Goal: Task Accomplishment & Management: Use online tool/utility

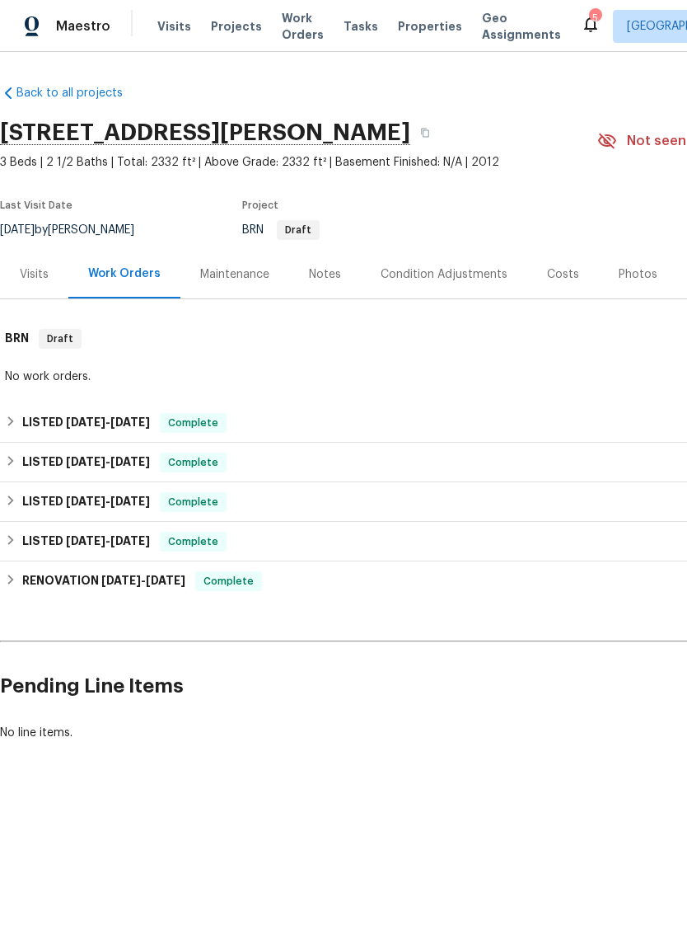
click at [170, 30] on span "Visits" at bounding box center [174, 26] width 34 height 16
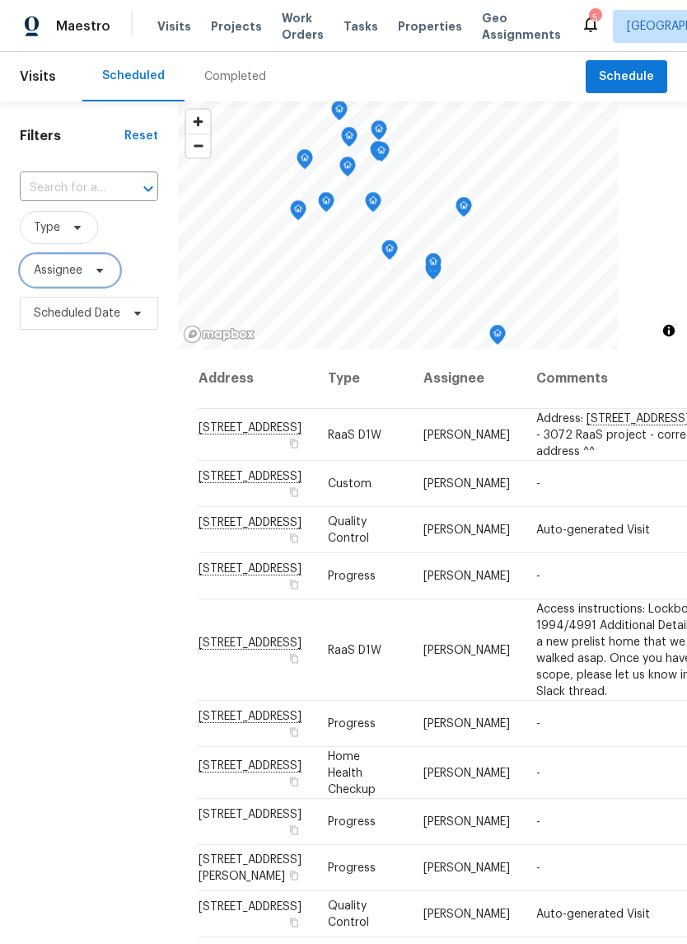
click at [78, 266] on span "Assignee" at bounding box center [58, 270] width 49 height 16
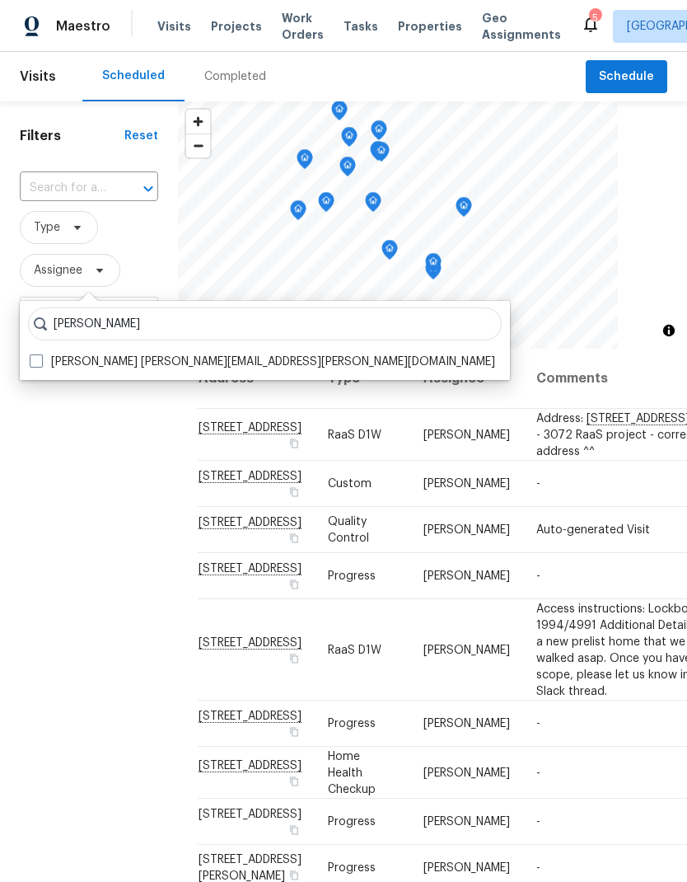
type input "[PERSON_NAME]"
click at [44, 364] on label "[PERSON_NAME] [PERSON_NAME][EMAIL_ADDRESS][PERSON_NAME][DOMAIN_NAME]" at bounding box center [263, 362] width 466 height 16
click at [40, 364] on input "[PERSON_NAME] [PERSON_NAME][EMAIL_ADDRESS][PERSON_NAME][DOMAIN_NAME]" at bounding box center [35, 359] width 11 height 11
checkbox input "true"
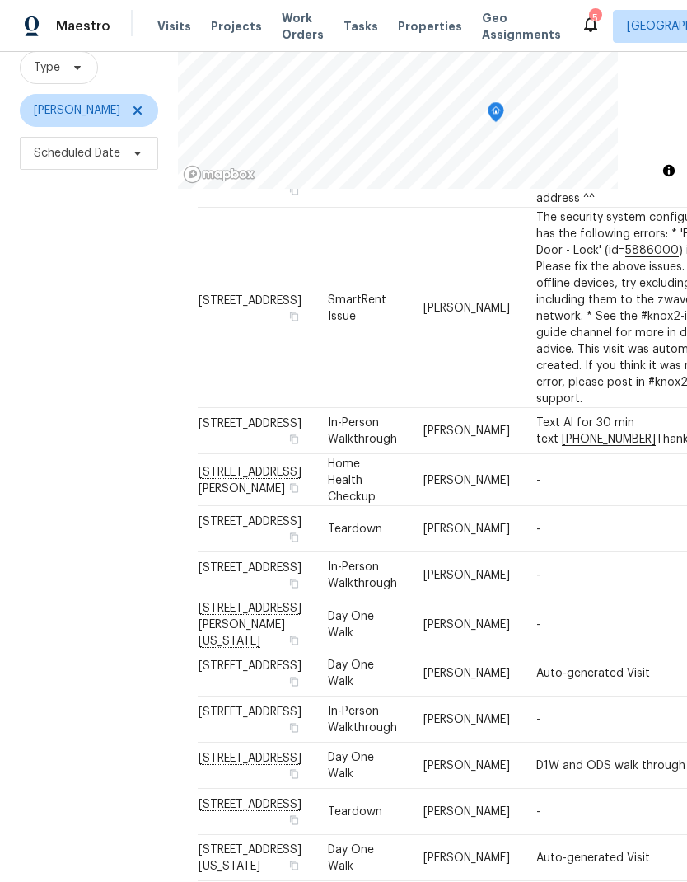
scroll to position [159, 0]
click at [90, 563] on div "Filters Reset ​ Type [PERSON_NAME] Scheduled Date" at bounding box center [89, 418] width 178 height 953
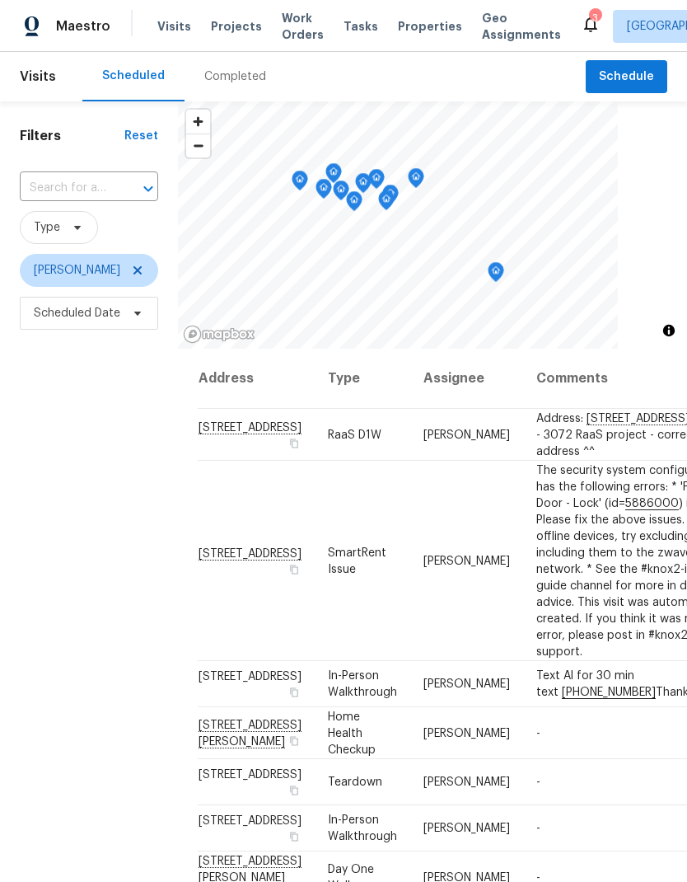
scroll to position [0, 0]
click at [292, 31] on span "Work Orders" at bounding box center [303, 26] width 42 height 33
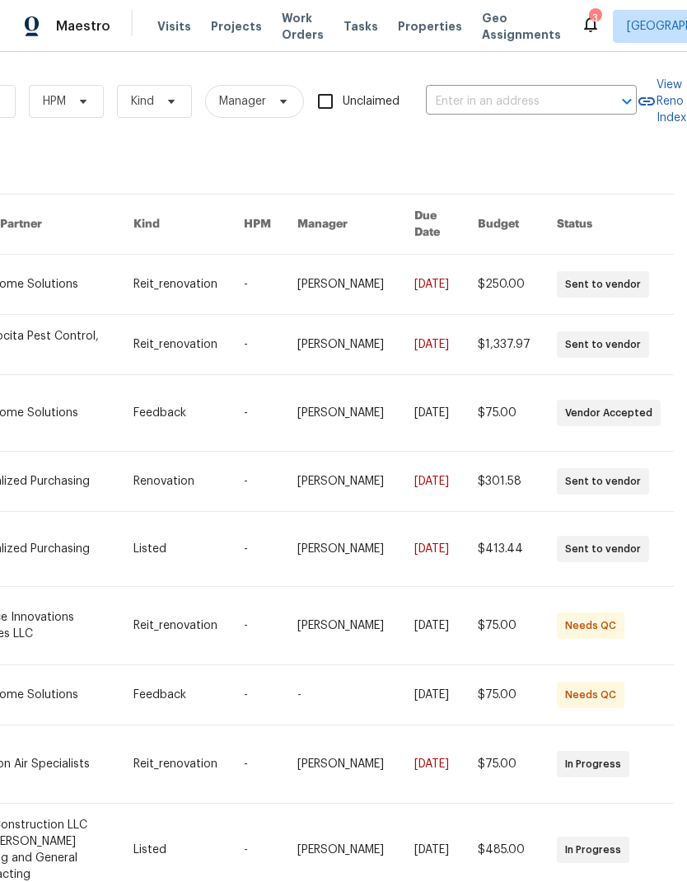
scroll to position [0, 271]
click at [542, 96] on input "text" at bounding box center [508, 102] width 165 height 26
type input "Winston store"
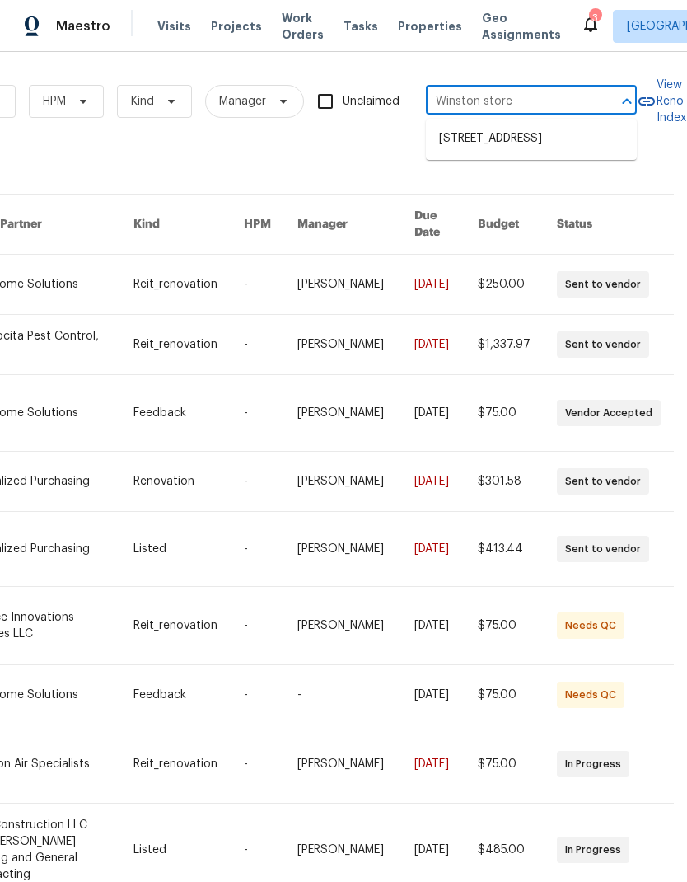
click at [582, 152] on li "[STREET_ADDRESS]" at bounding box center [531, 139] width 211 height 28
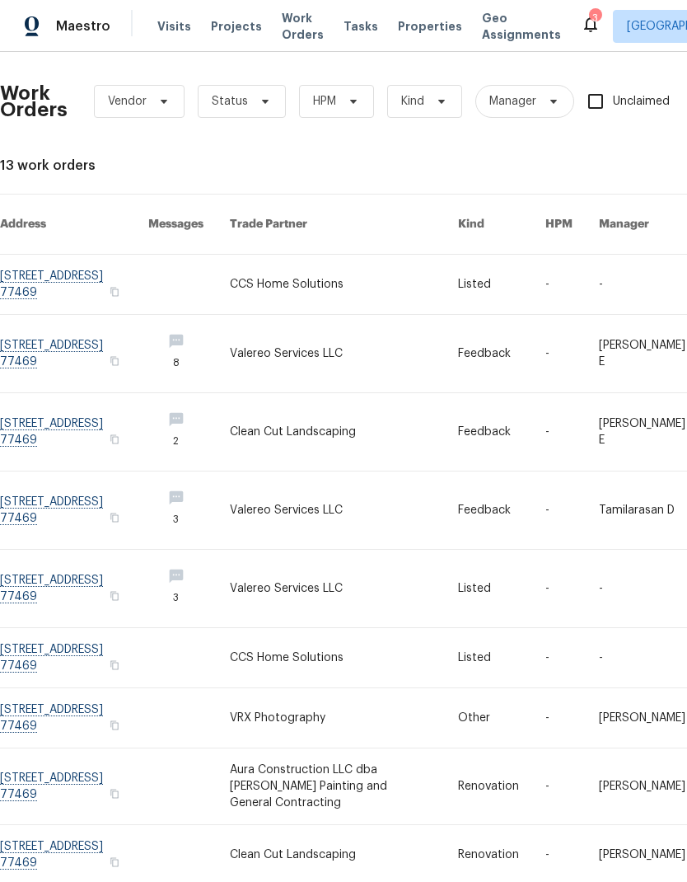
click at [41, 268] on link at bounding box center [74, 284] width 148 height 59
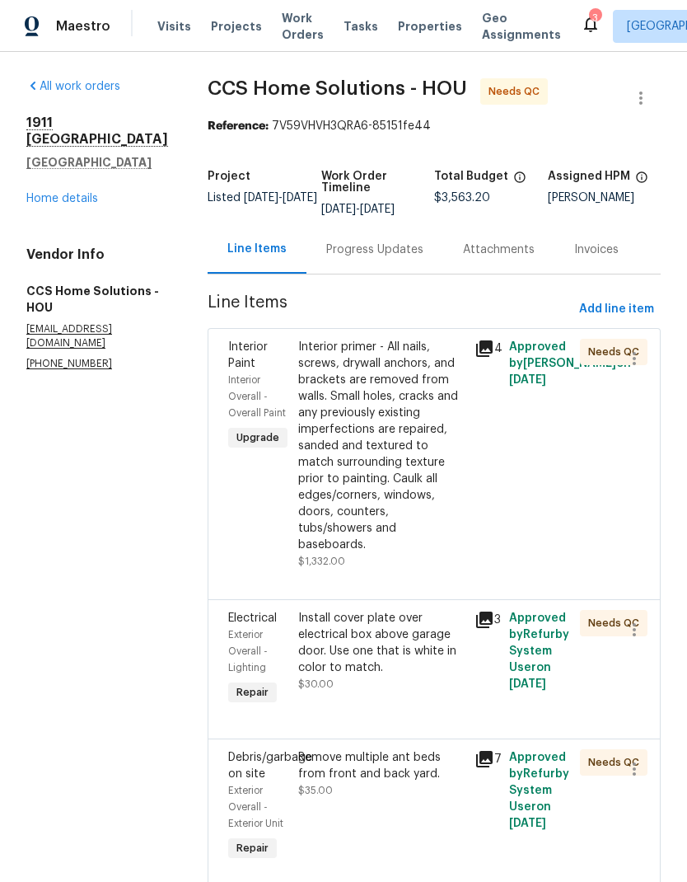
click at [415, 474] on div "Interior primer - All nails, screws, drywall anchors, and brackets are removed …" at bounding box center [381, 446] width 166 height 214
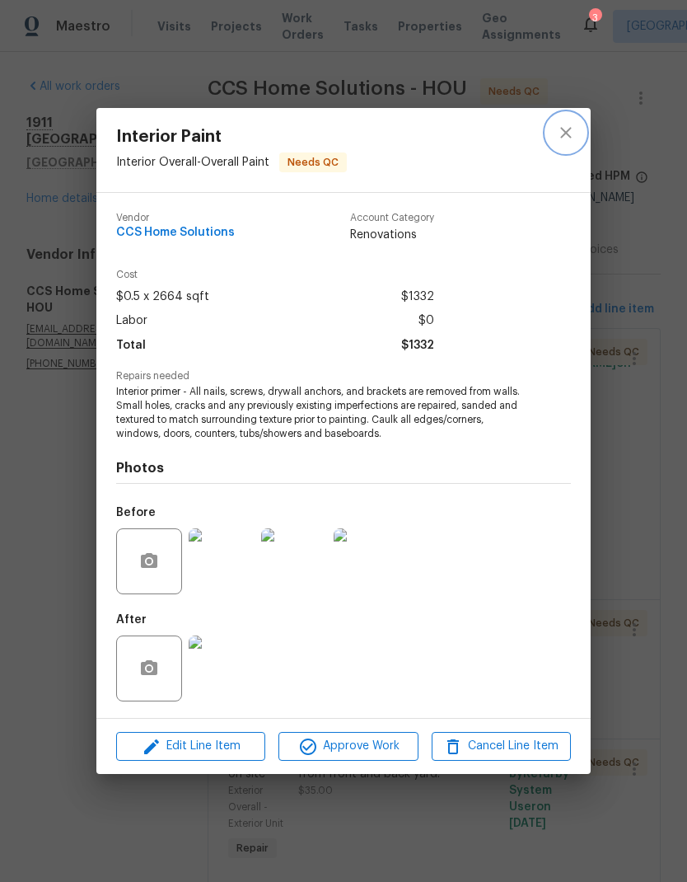
click at [576, 136] on button "close" at bounding box center [567, 133] width 40 height 40
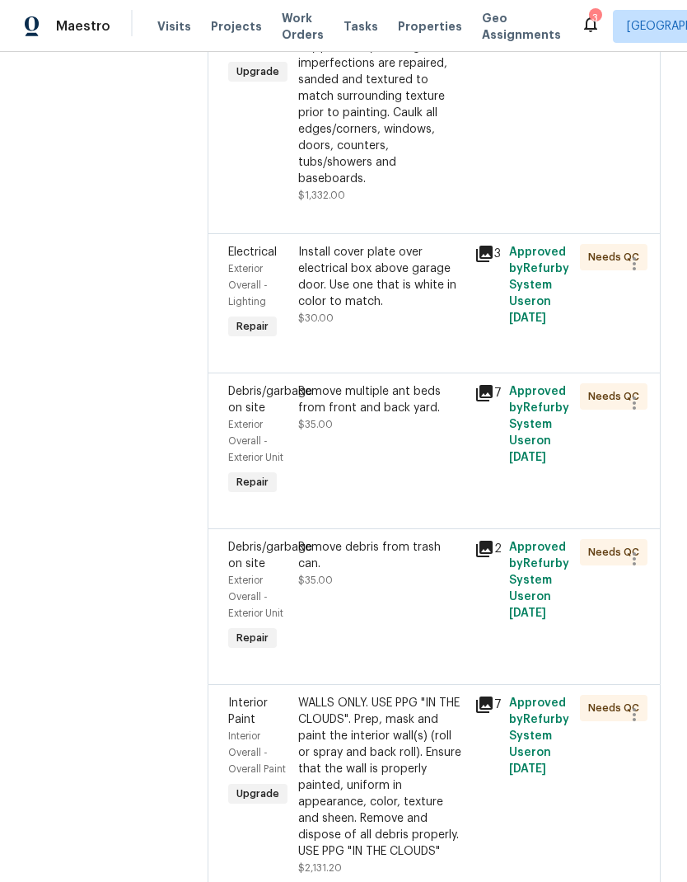
scroll to position [364, 0]
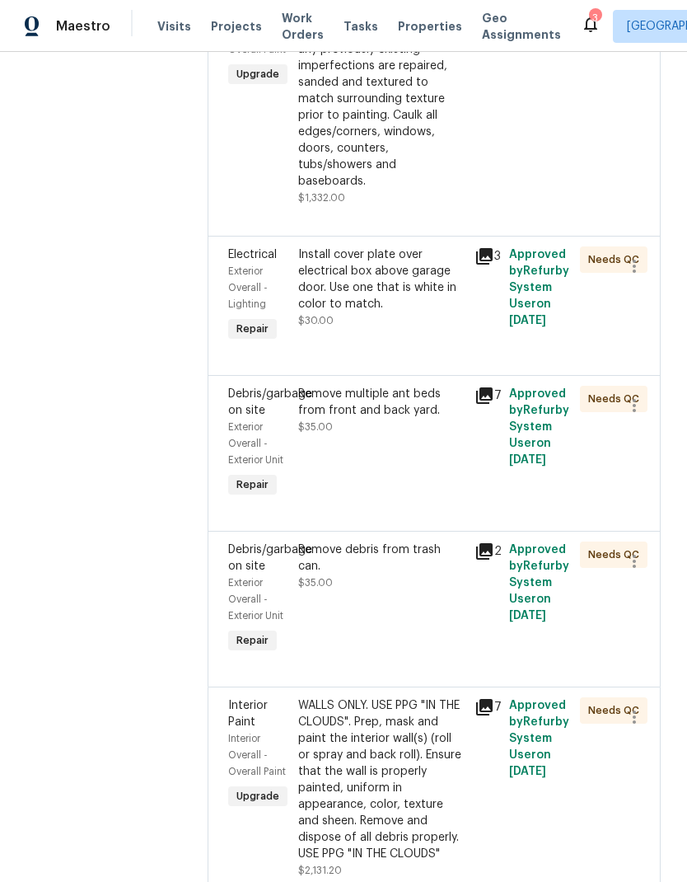
click at [387, 752] on div "WALLS ONLY. USE PPG "IN THE CLOUDS". Prep, mask and paint the interior wall(s) …" at bounding box center [381, 779] width 166 height 165
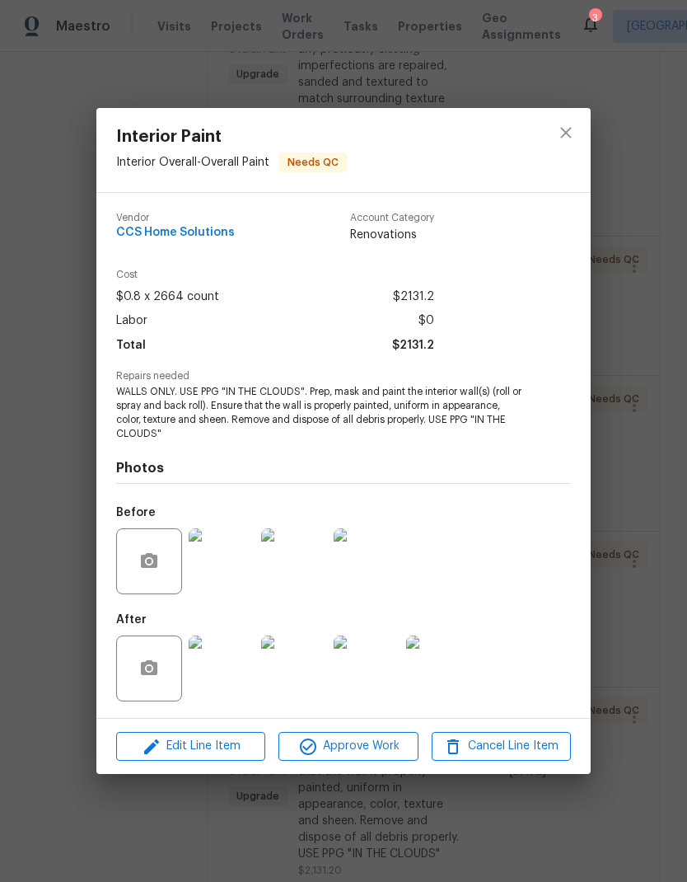
click at [226, 681] on img at bounding box center [222, 669] width 66 height 66
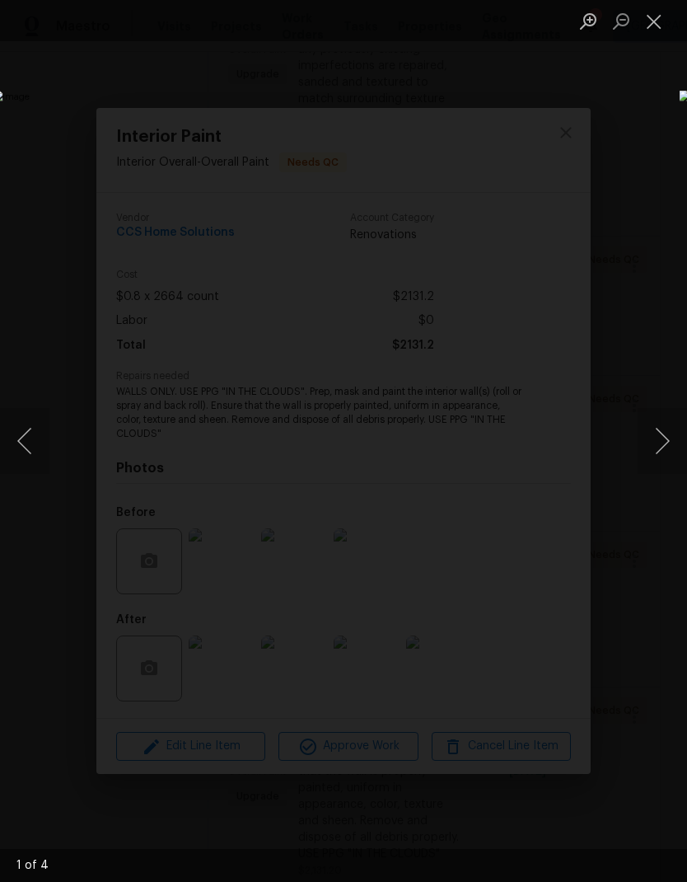
click at [673, 443] on button "Next image" at bounding box center [662, 441] width 49 height 66
click at [665, 429] on button "Next image" at bounding box center [662, 441] width 49 height 66
click at [661, 432] on button "Next image" at bounding box center [662, 441] width 49 height 66
click at [668, 430] on button "Next image" at bounding box center [662, 441] width 49 height 66
click at [669, 431] on button "Next image" at bounding box center [662, 441] width 49 height 66
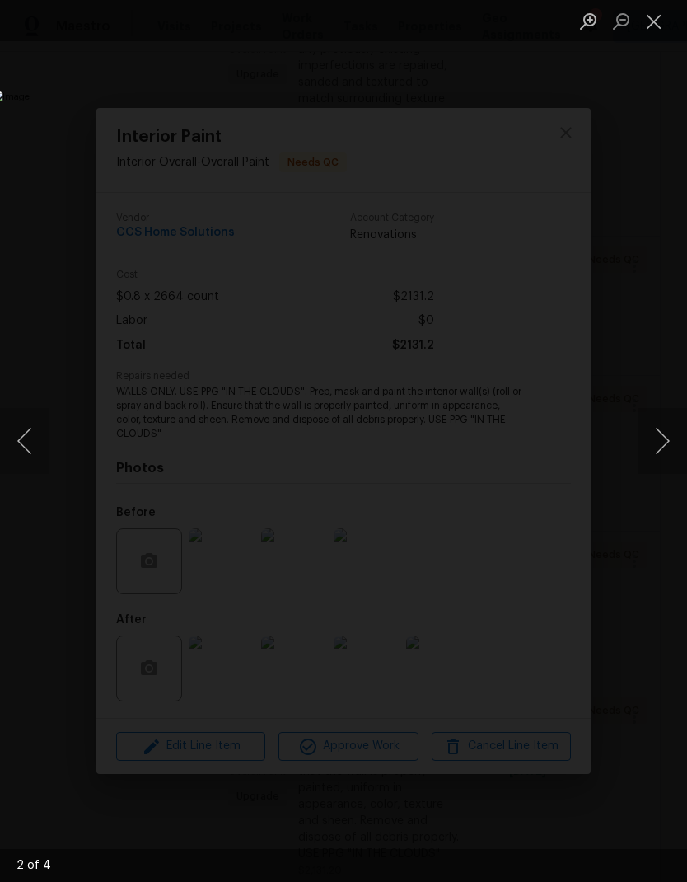
click at [669, 429] on button "Next image" at bounding box center [662, 441] width 49 height 66
click at [657, 17] on button "Close lightbox" at bounding box center [654, 21] width 33 height 29
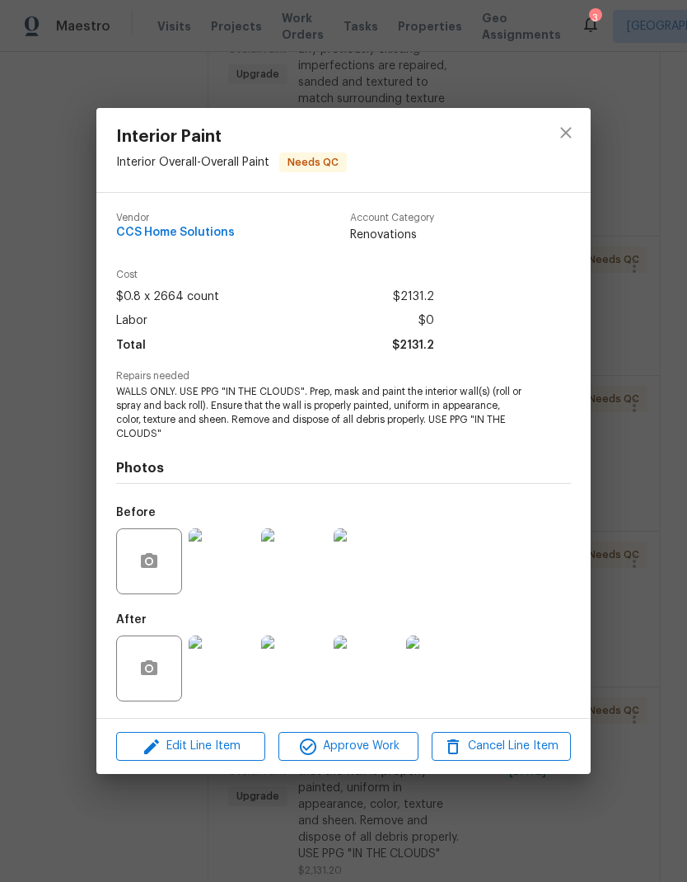
click at [382, 556] on img at bounding box center [367, 561] width 66 height 66
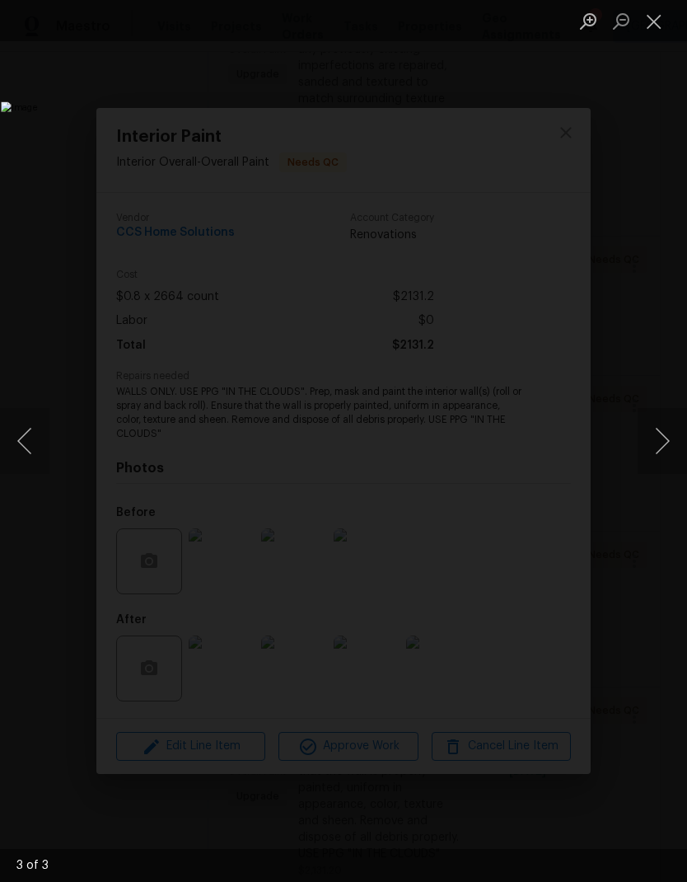
click at [657, 21] on button "Close lightbox" at bounding box center [654, 21] width 33 height 29
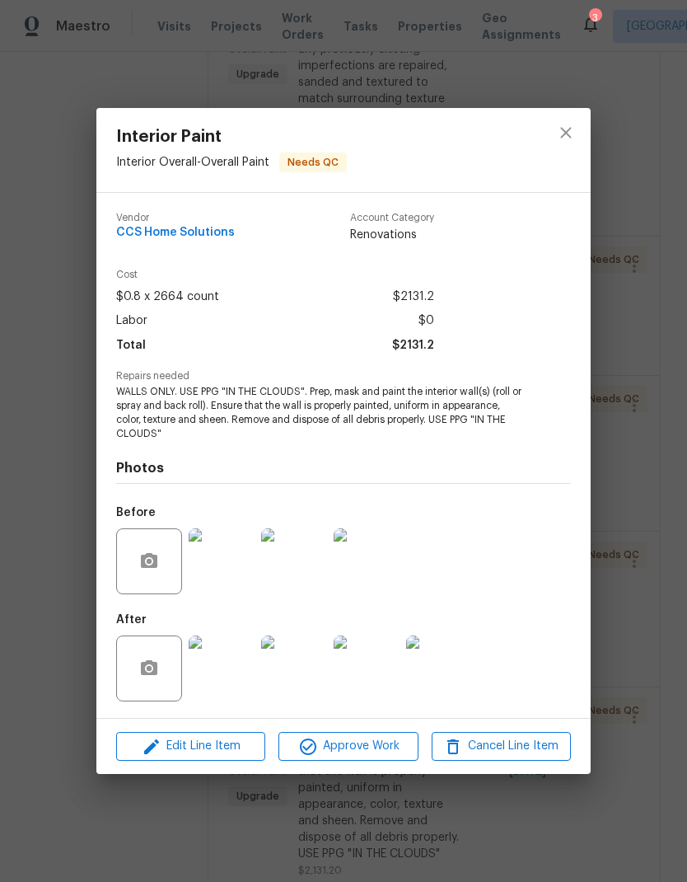
click at [642, 617] on div "Interior Paint Interior Overall - Overall Paint Needs QC Vendor CCS Home Soluti…" at bounding box center [343, 441] width 687 height 882
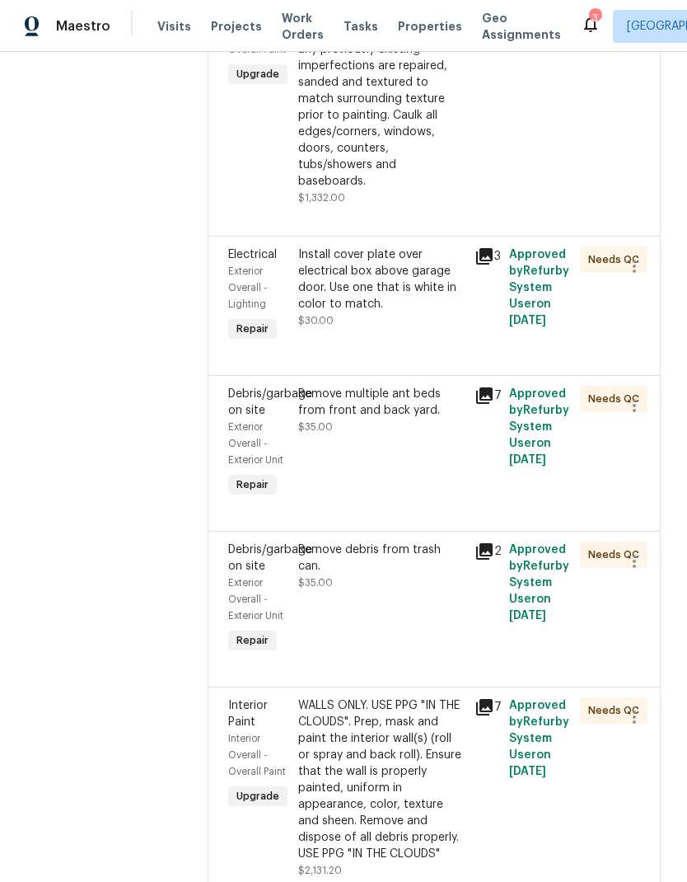
scroll to position [66, 0]
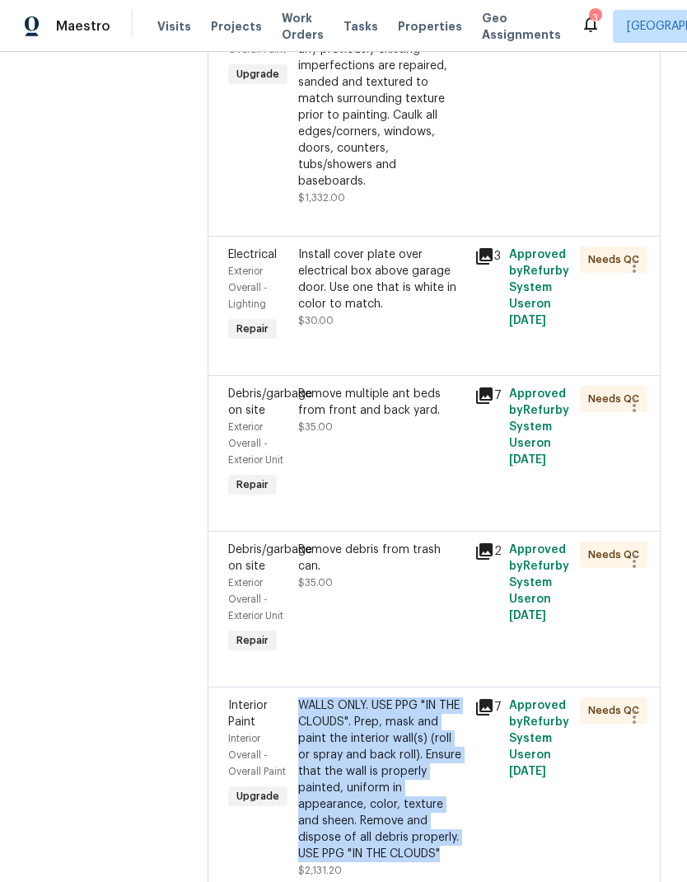
copy div "WALLS ONLY. USE PPG "IN THE CLOUDS". Prep, mask and paint the interior wall(s) …"
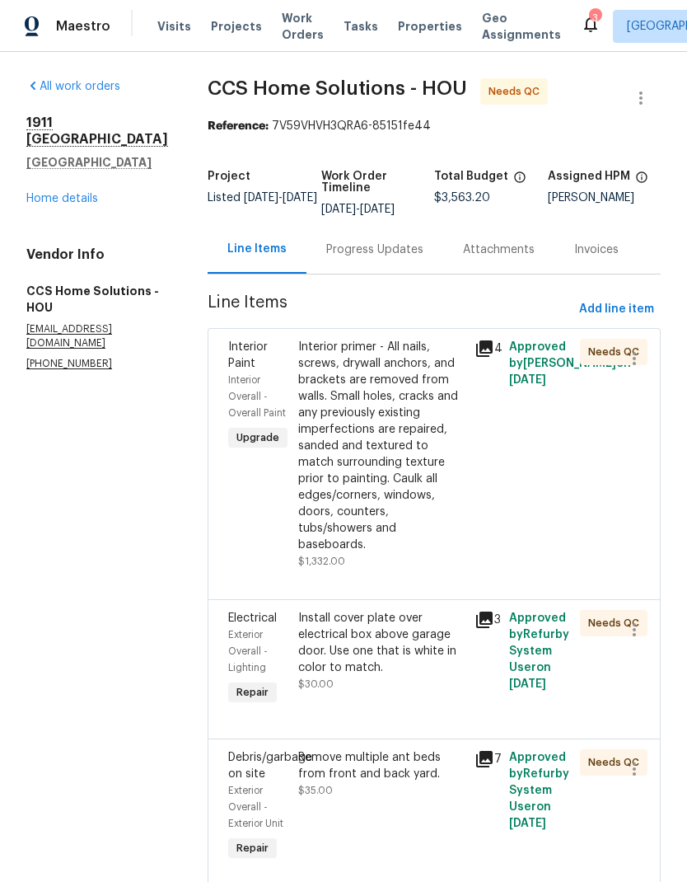
scroll to position [0, 0]
click at [637, 299] on span "Add line item" at bounding box center [616, 309] width 75 height 21
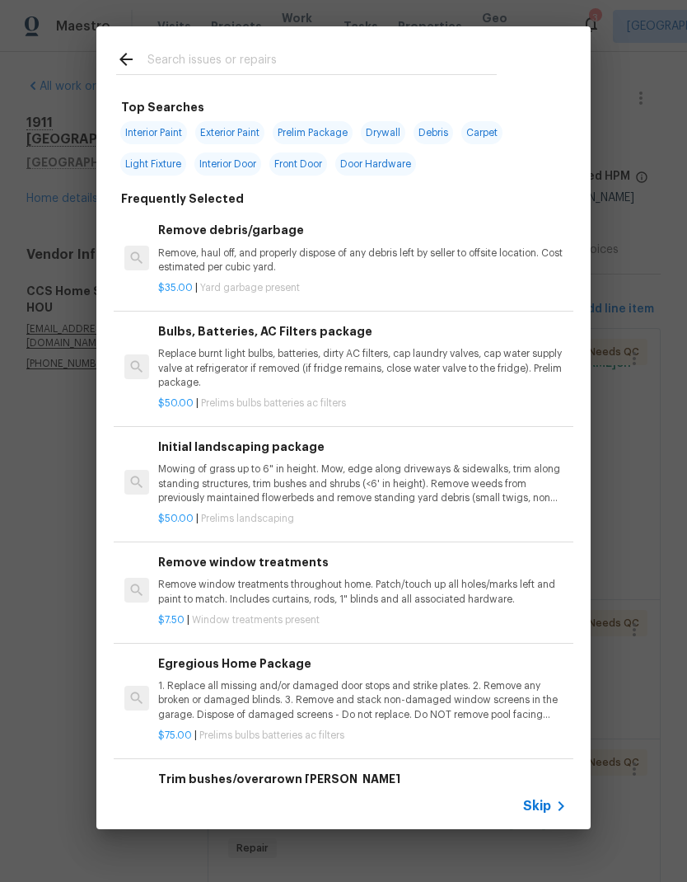
click at [282, 51] on input "text" at bounding box center [323, 61] width 350 height 25
click at [169, 126] on span "Interior Paint" at bounding box center [153, 132] width 67 height 23
type input "Interior Paint"
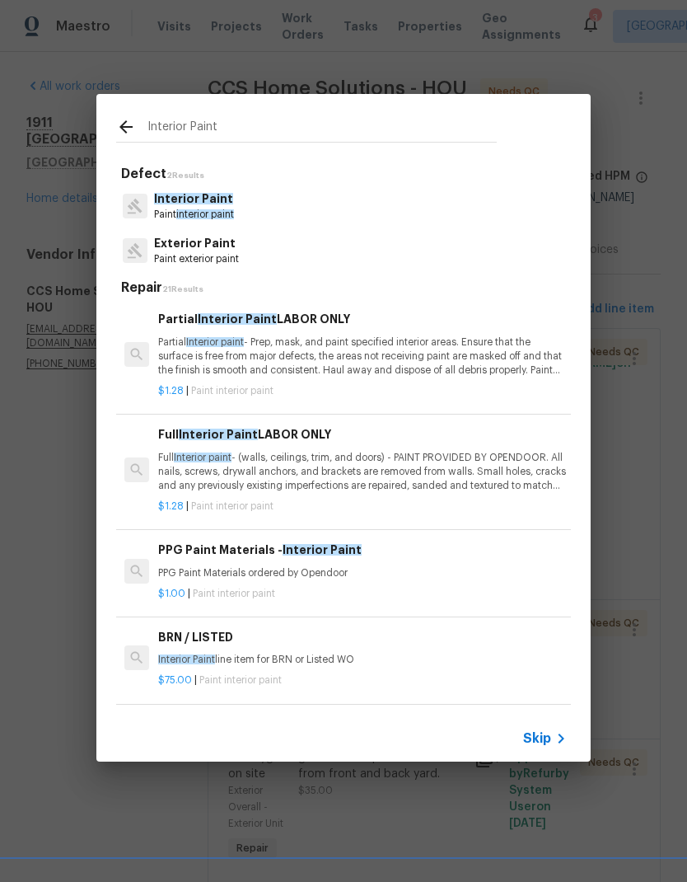
click at [224, 209] on p "Paint interior paint" at bounding box center [194, 215] width 80 height 14
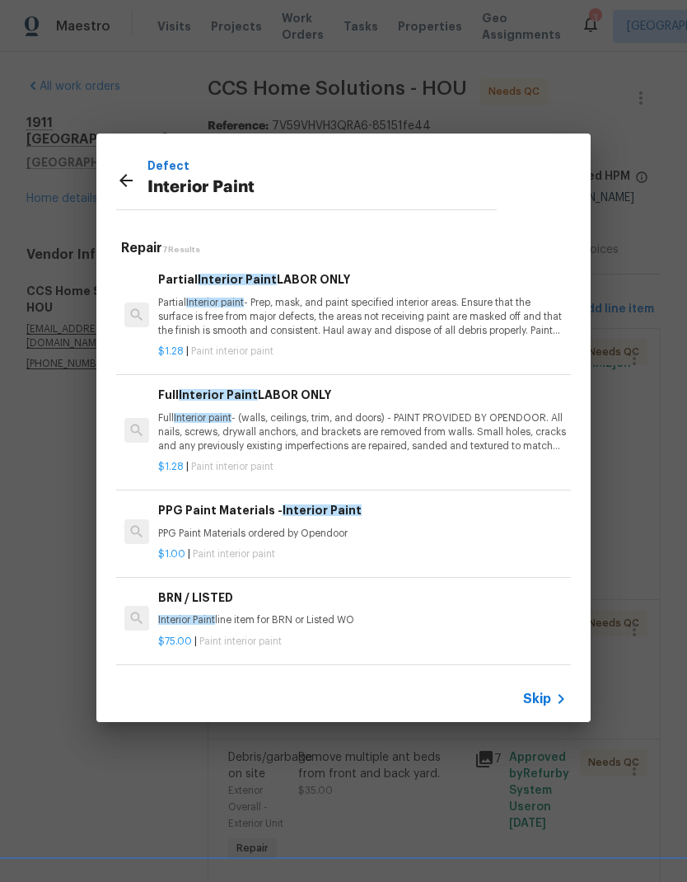
click at [435, 420] on p "Full Interior paint - (walls, ceilings, trim, and doors) - PAINT PROVIDED BY OP…" at bounding box center [362, 432] width 409 height 42
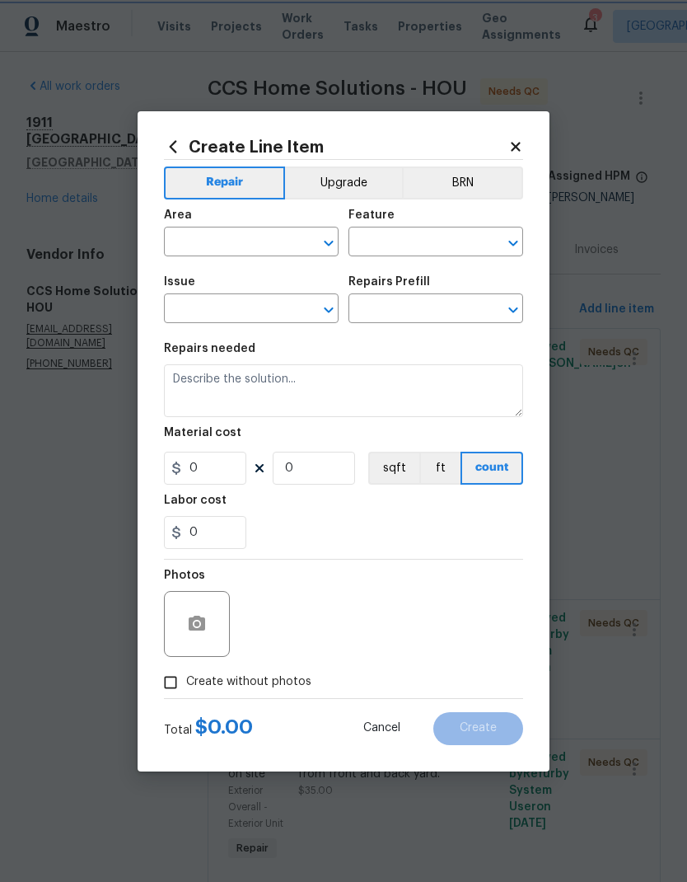
type input "Overall Paint"
type input "Interior Paint"
type input "Full Interior Paint LABOR ONLY $1.28"
type textarea "Full Interior paint - (walls, ceilings, trim, and doors) - PAINT PROVIDED BY OP…"
type input "1.28"
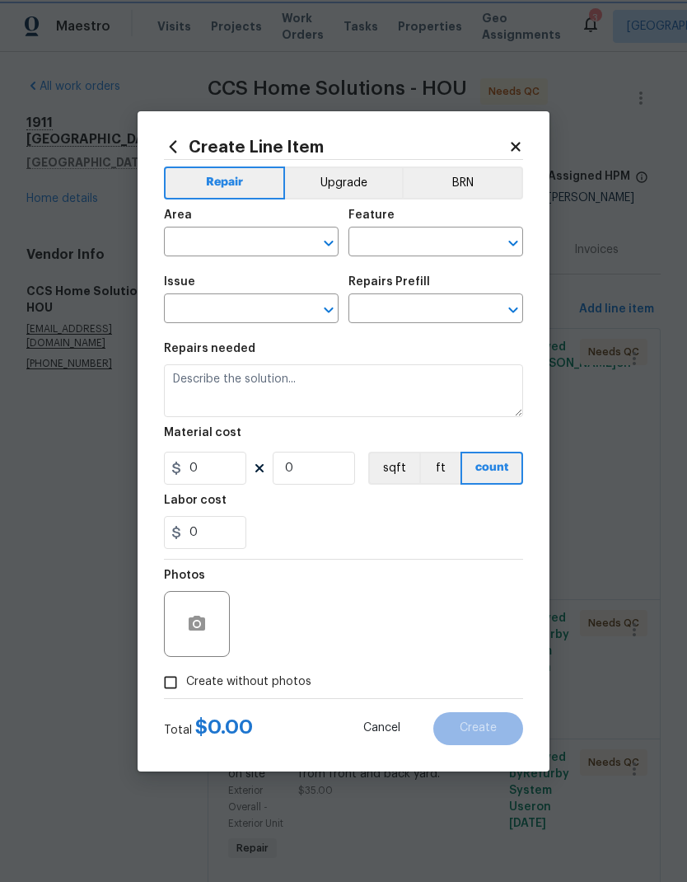
type input "1"
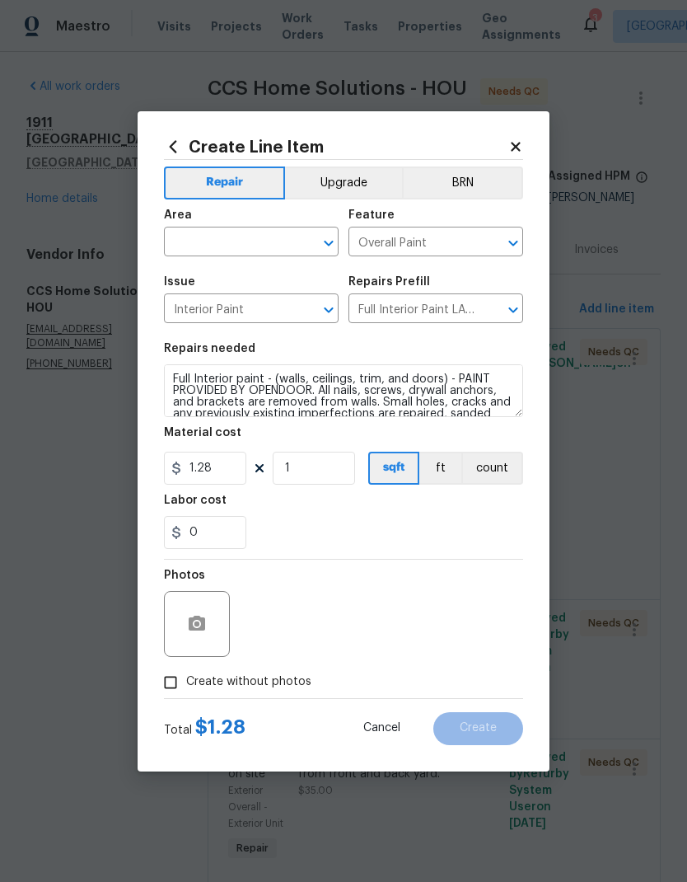
click at [462, 312] on input "Full Interior Paint LABOR ONLY $1.28" at bounding box center [413, 311] width 129 height 26
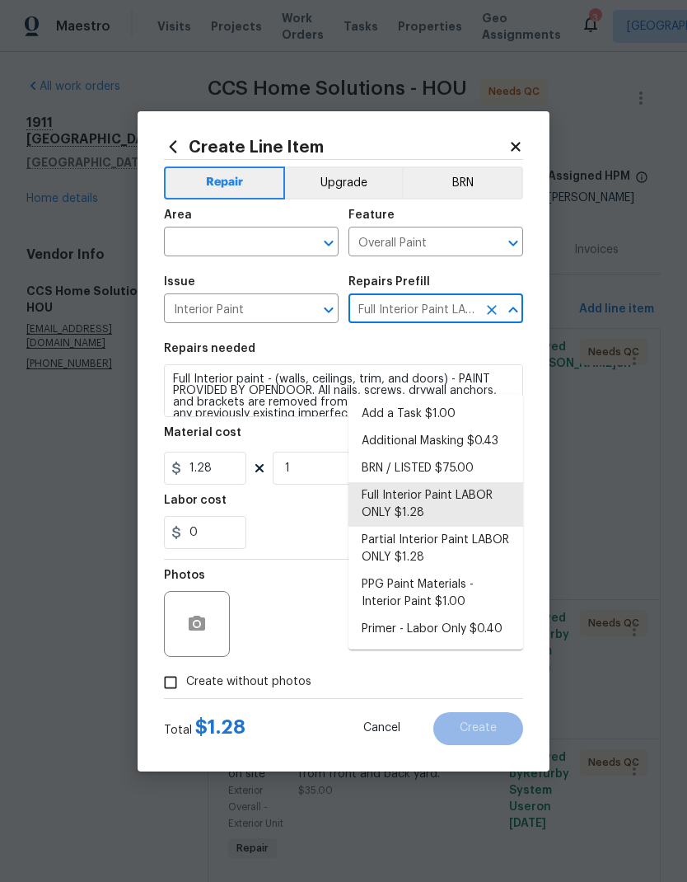
click at [454, 401] on li "Add a Task $1.00" at bounding box center [436, 414] width 175 height 27
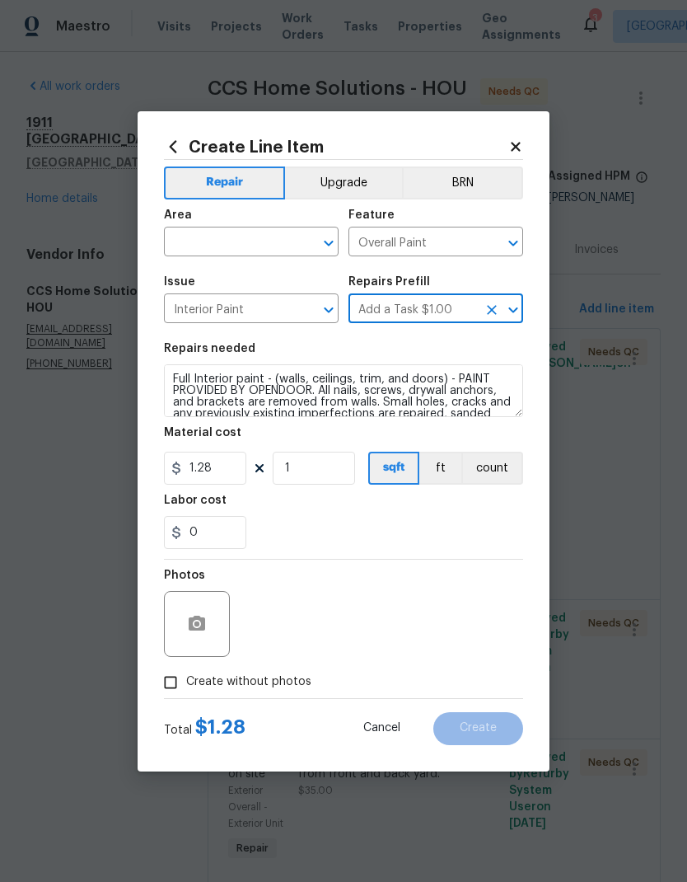
type input "Full Interior Paint LABOR ONLY $1.28"
type textarea "HPM to detail"
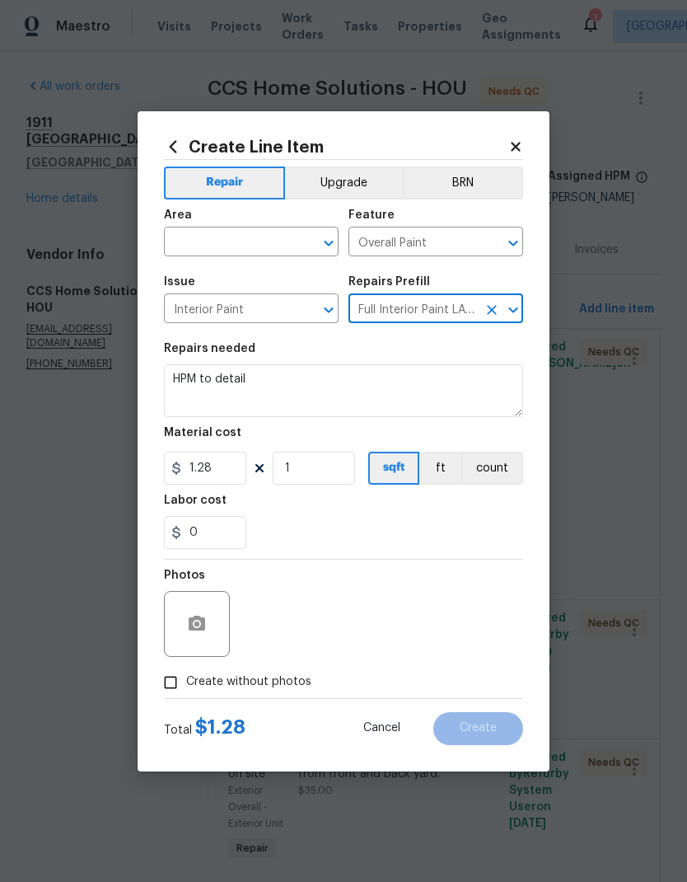
type input "Add a Task $1.00"
type input "1"
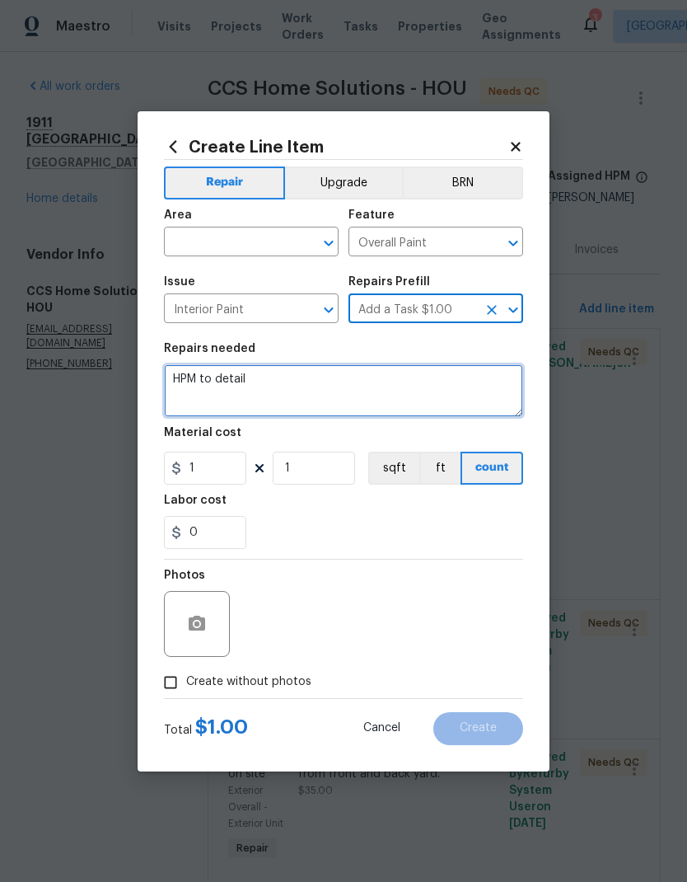
click at [194, 381] on textarea "HPM to detail" at bounding box center [343, 390] width 359 height 53
click at [195, 383] on textarea "HPM to detail" at bounding box center [343, 390] width 359 height 53
click at [195, 382] on textarea "HPM to detail" at bounding box center [343, 390] width 359 height 53
paste textarea "WALLS ONLY. USE PPG "IN THE CLOUDS". Prep, mask and paint the interior wall(s) …"
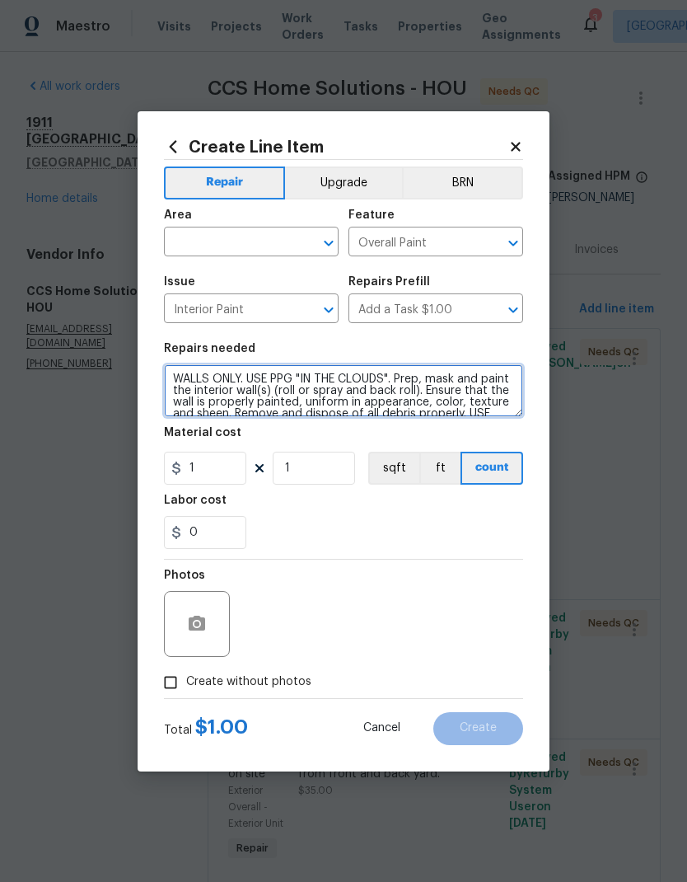
scroll to position [23, 0]
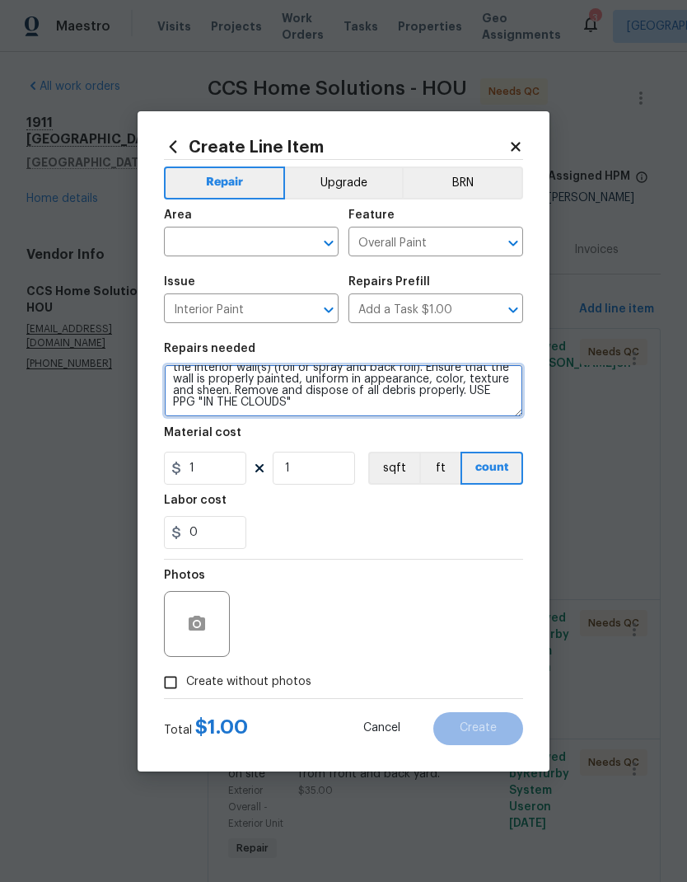
type textarea "WALLS ONLY. USE PPG "IN THE CLOUDS". Prep, mask and paint the interior wall(s) …"
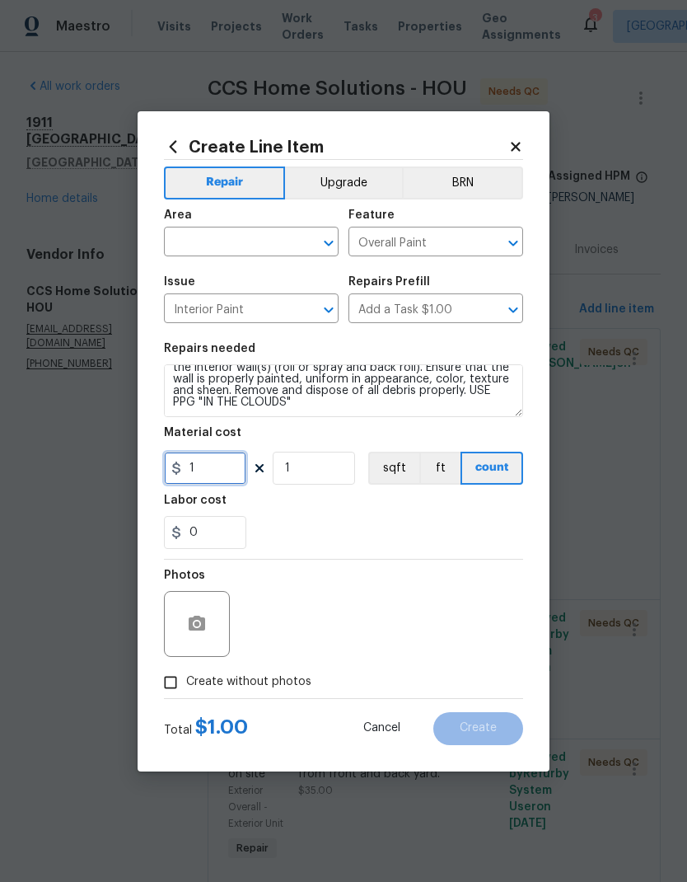
click at [222, 473] on input "1" at bounding box center [205, 468] width 82 height 33
click at [289, 236] on input "text" at bounding box center [228, 244] width 129 height 26
type input "532.6"
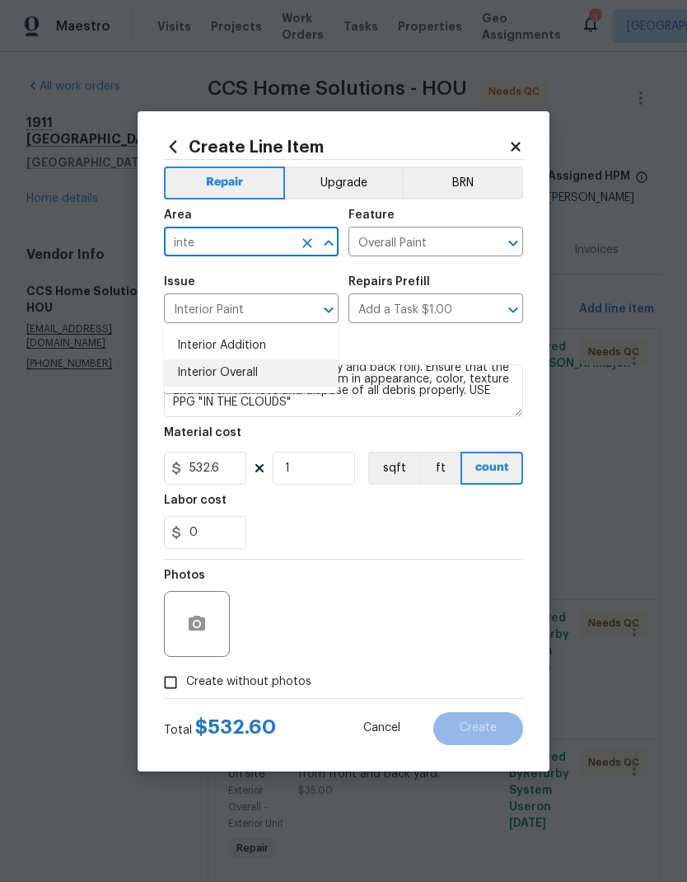
click at [266, 359] on li "Interior Overall" at bounding box center [251, 372] width 175 height 27
type input "Interior Overall"
click at [302, 239] on icon "Clear" at bounding box center [307, 243] width 16 height 16
click at [287, 332] on li "Interior Addition" at bounding box center [251, 345] width 175 height 27
type input "Interior Addition"
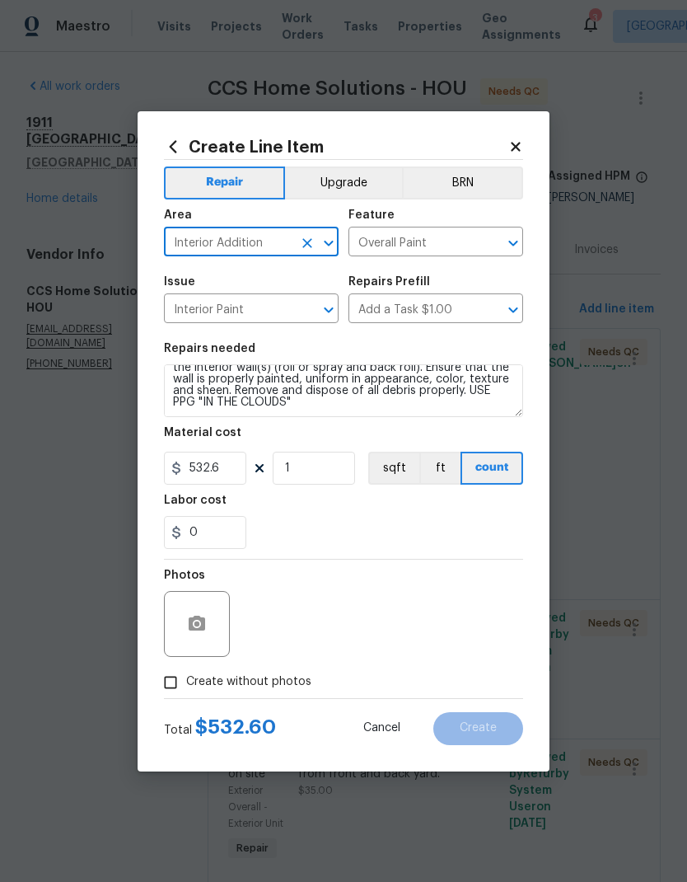
click at [308, 247] on icon "Clear" at bounding box center [307, 243] width 16 height 16
click at [265, 359] on li "Interior Overall" at bounding box center [251, 372] width 175 height 27
type input "Interior Overall"
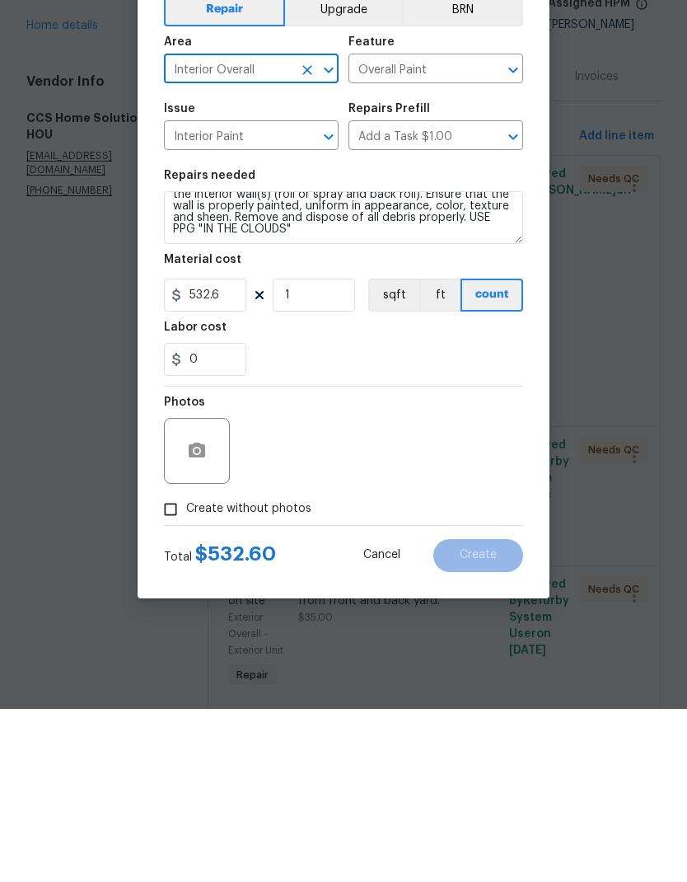
click at [289, 673] on span "Create without photos" at bounding box center [248, 681] width 125 height 17
click at [186, 667] on input "Create without photos" at bounding box center [170, 682] width 31 height 31
checkbox input "true"
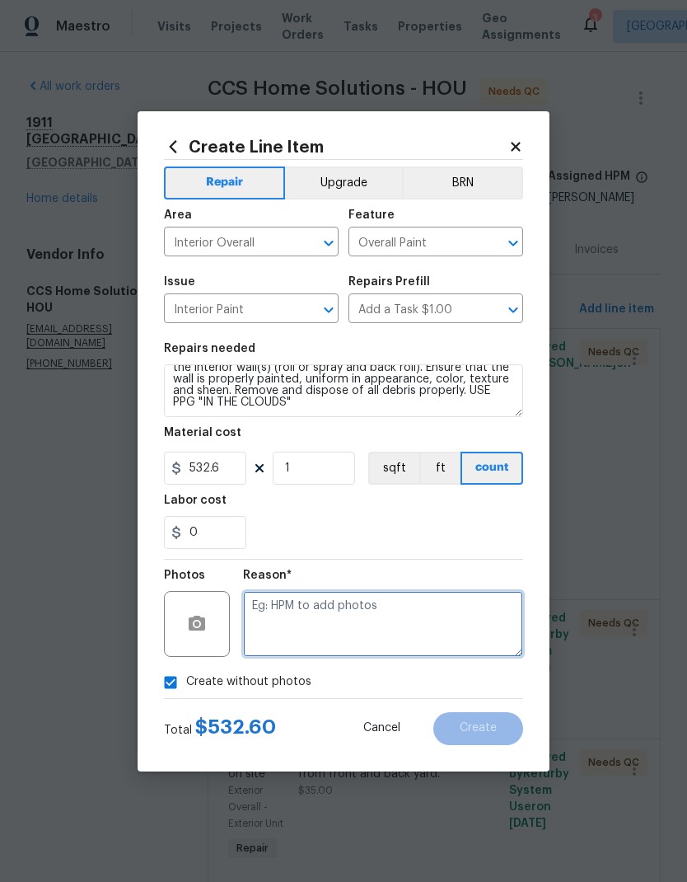
click at [425, 624] on textarea at bounding box center [383, 624] width 280 height 66
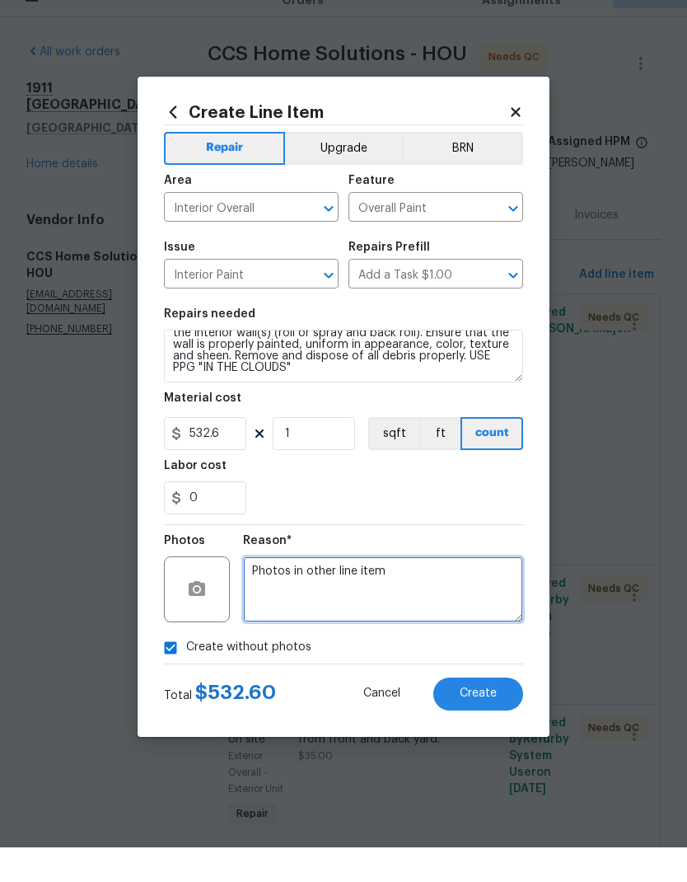
scroll to position [0, 0]
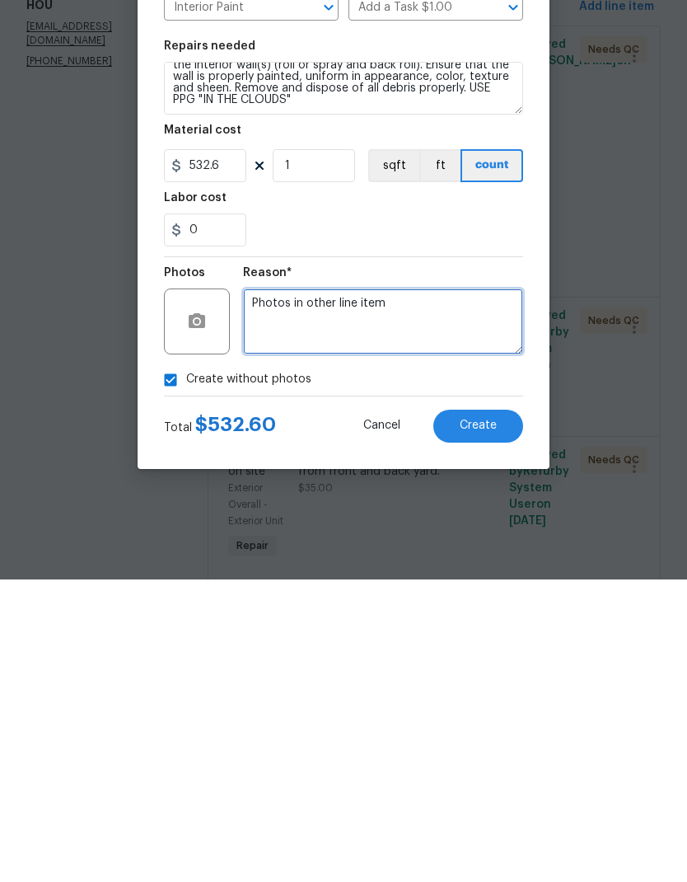
type textarea "Photos in other line item"
click at [500, 712] on button "Create" at bounding box center [479, 728] width 90 height 33
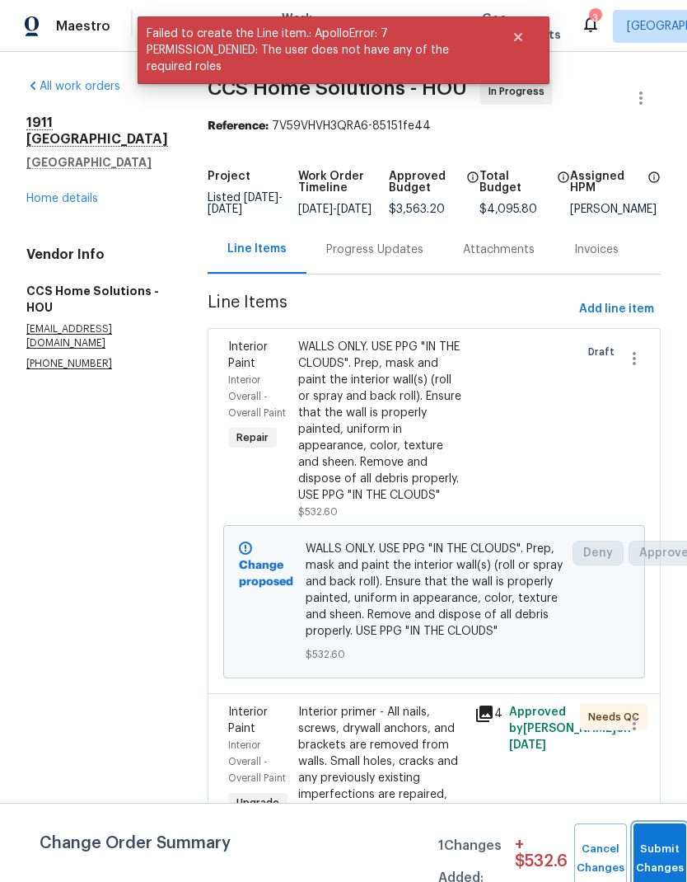
click at [665, 852] on button "Submit Changes" at bounding box center [660, 858] width 53 height 71
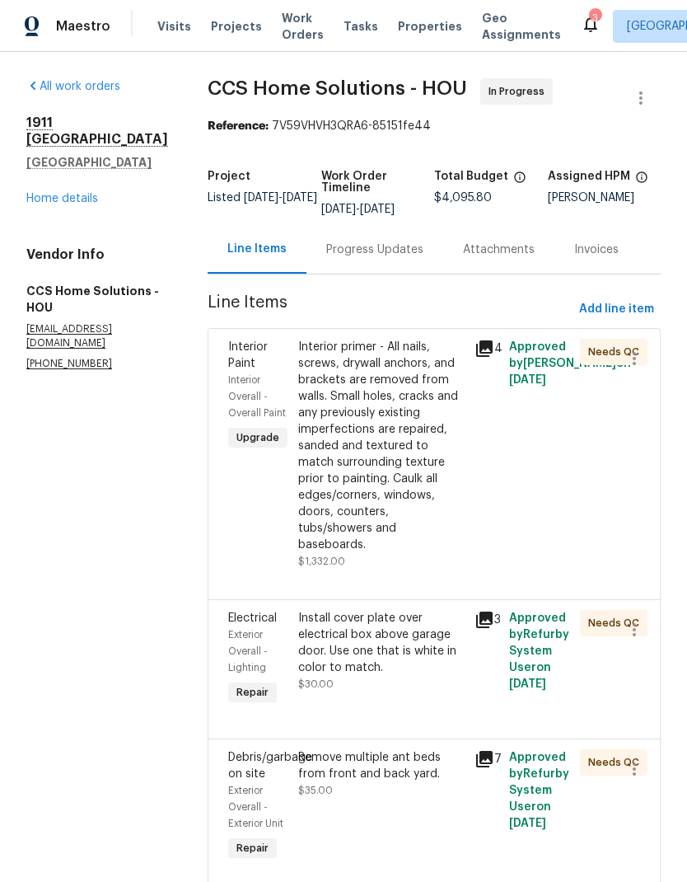
click at [668, 529] on div "All work orders [STREET_ADDRESS] Home details Vendor Info CCS Home Solutions - …" at bounding box center [343, 796] width 687 height 1489
